Goal: Task Accomplishment & Management: Complete application form

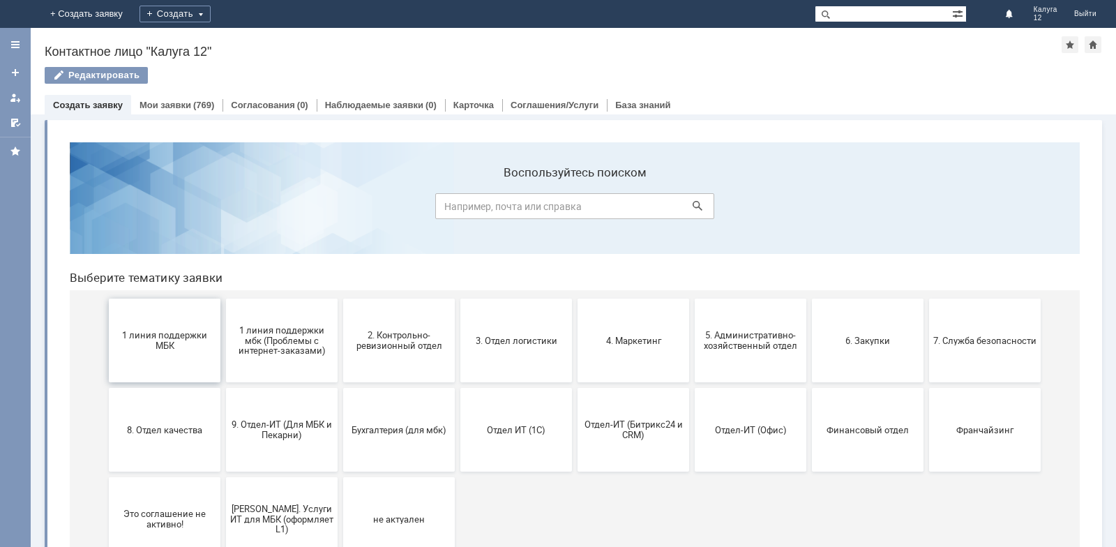
click at [181, 320] on button "1 линия поддержки МБК" at bounding box center [165, 341] width 112 height 84
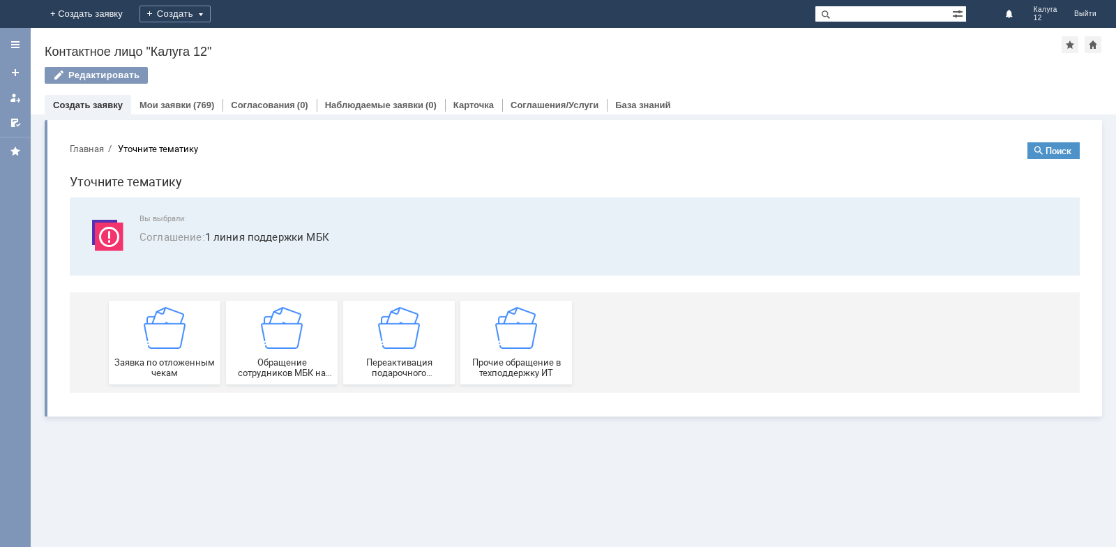
click at [181, 320] on img at bounding box center [165, 328] width 42 height 42
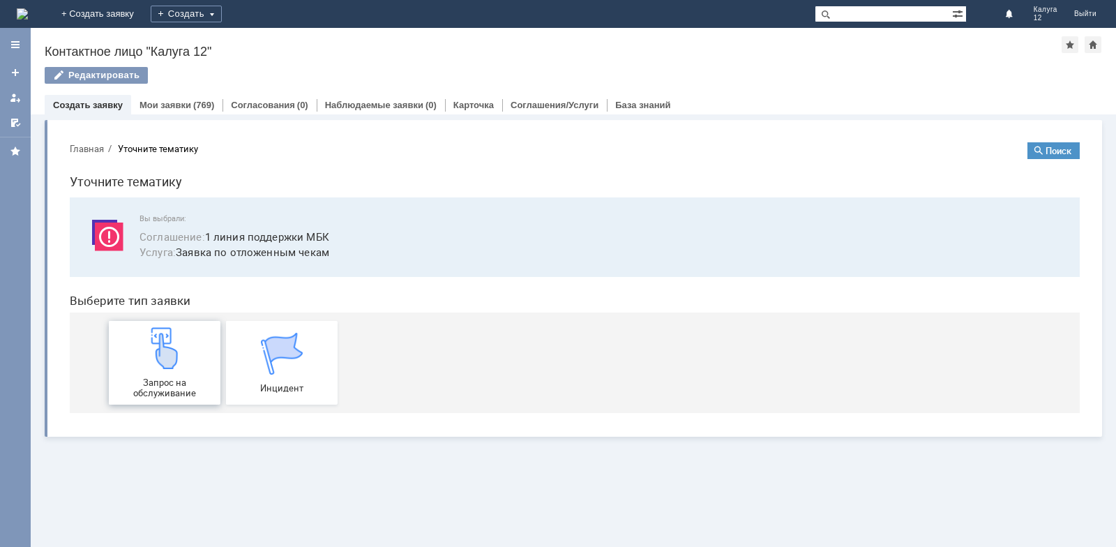
click at [163, 357] on img at bounding box center [165, 348] width 42 height 42
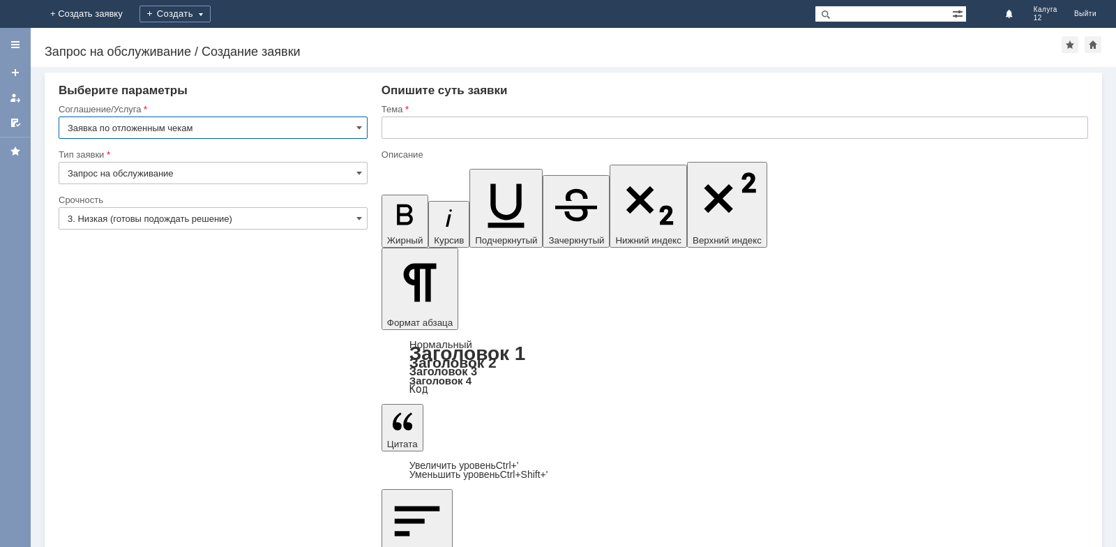
click at [394, 130] on input "text" at bounding box center [735, 128] width 707 height 22
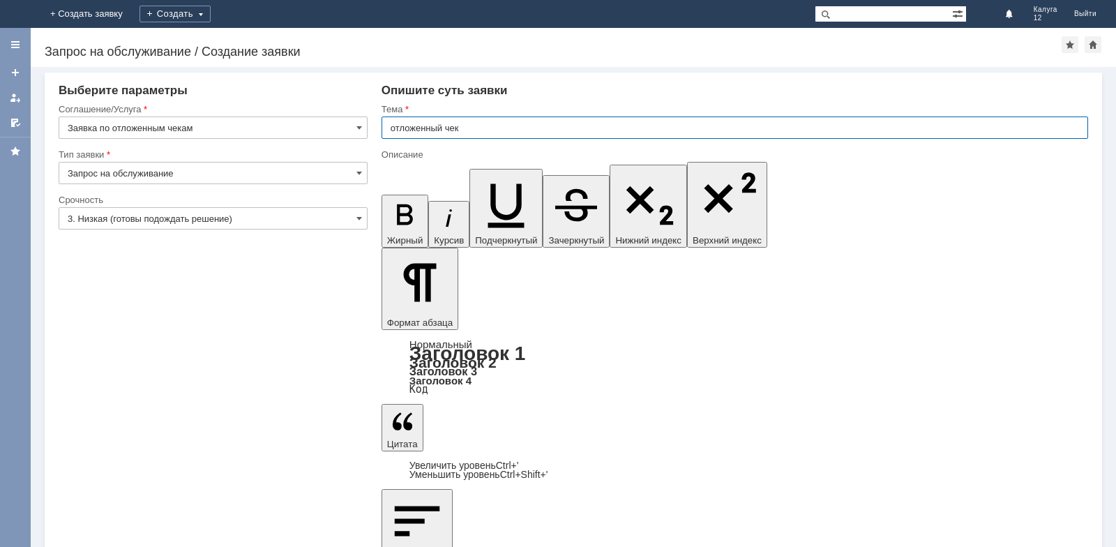
type input "отложенный чек"
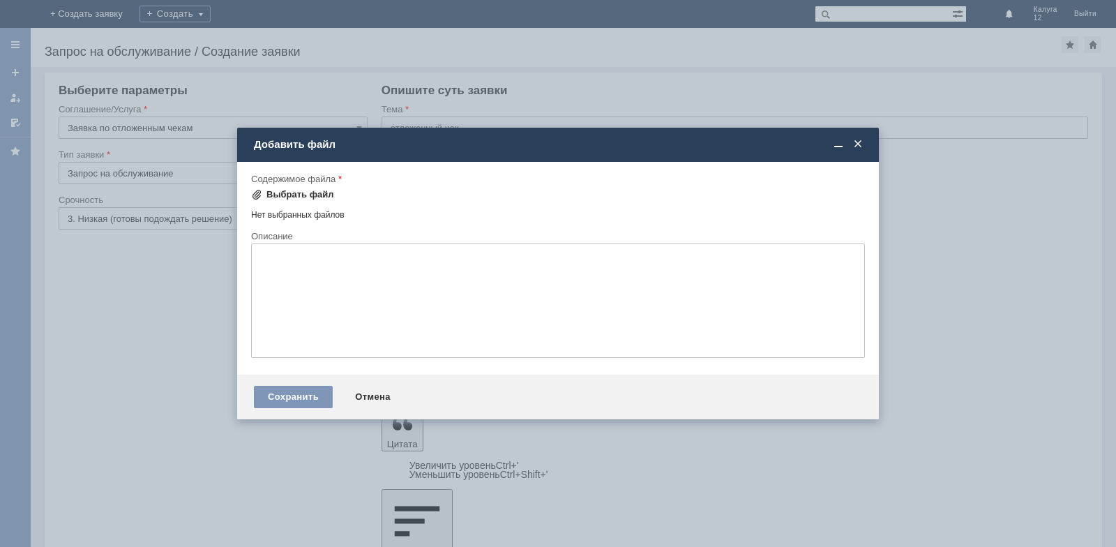
click at [288, 189] on div "Выбрать файл" at bounding box center [301, 194] width 68 height 11
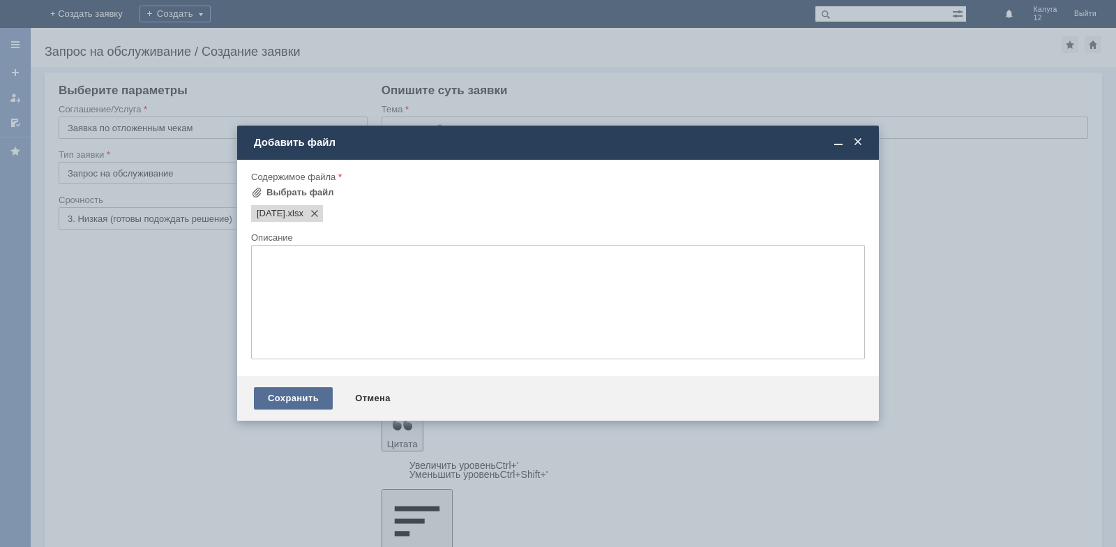
click at [313, 398] on div "Сохранить" at bounding box center [293, 398] width 79 height 22
